Goal: Transaction & Acquisition: Purchase product/service

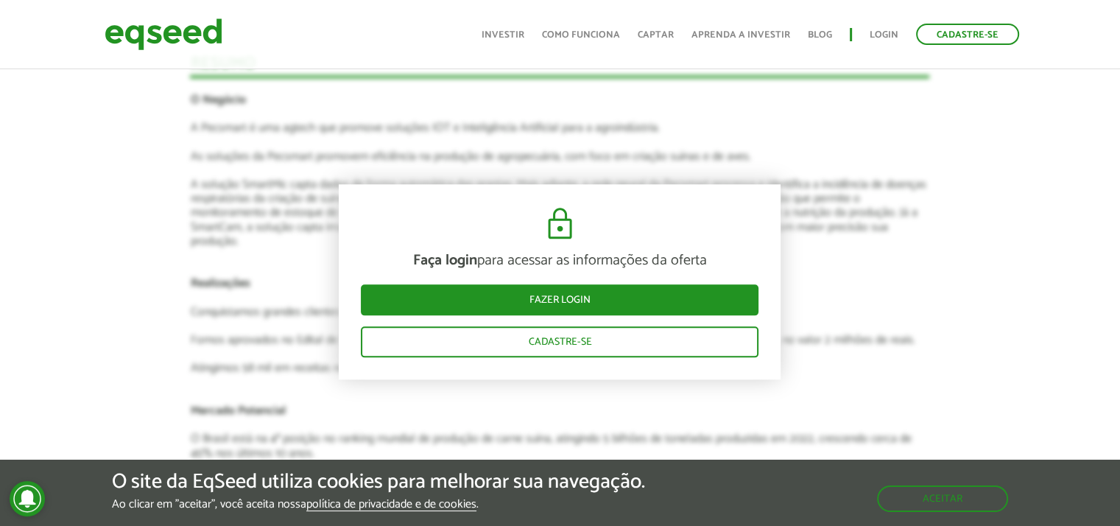
scroll to position [1619, 0]
click at [220, 297] on article "Novidades Por que aprovamos a PecSmart Pitch do empreendedor 1 Faça login para …" at bounding box center [559, 334] width 739 height 1542
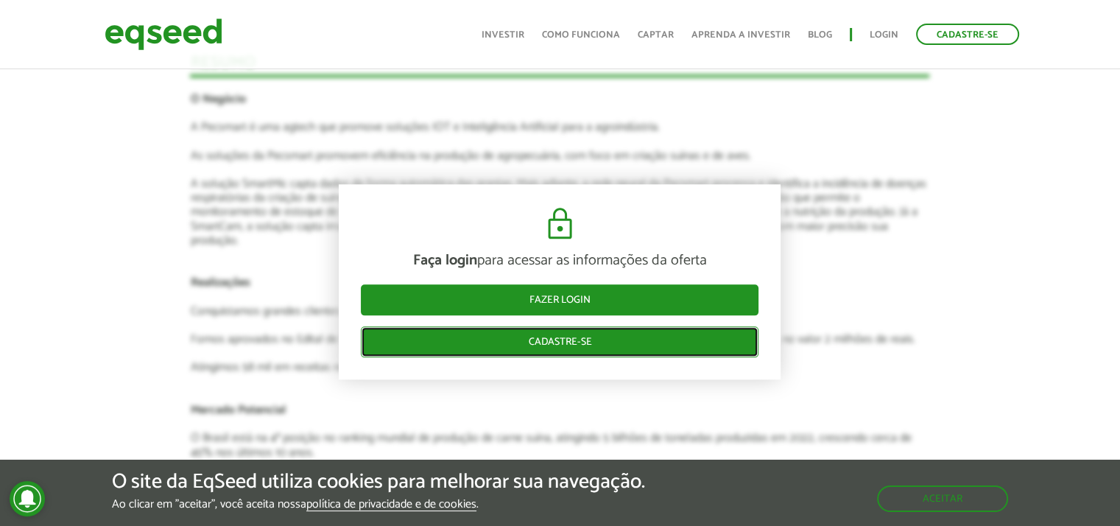
drag, startPoint x: 526, startPoint y: 334, endPoint x: 521, endPoint y: 325, distance: 9.9
click at [525, 334] on link "Cadastre-se" at bounding box center [560, 341] width 398 height 31
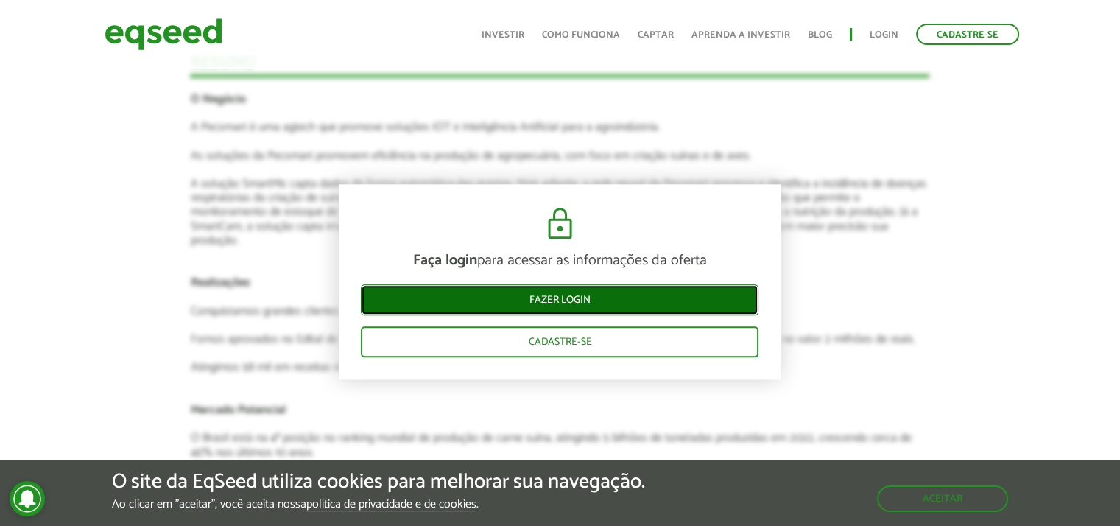
click at [451, 292] on link "Fazer login" at bounding box center [560, 299] width 398 height 31
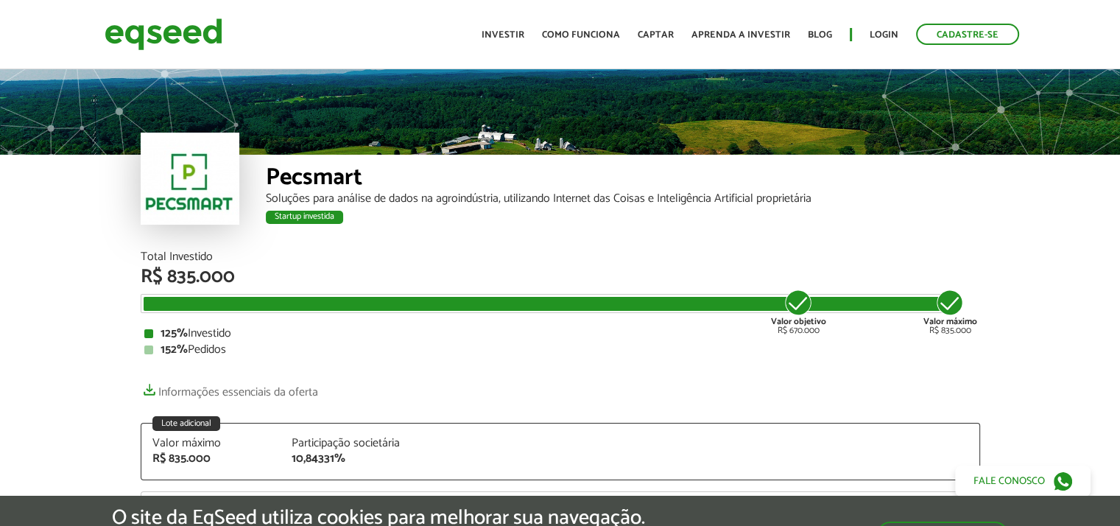
scroll to position [1619, 0]
